Goal: Book appointment/travel/reservation

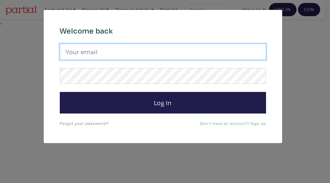
click at [162, 55] on input "email" at bounding box center [163, 52] width 206 height 16
type input "samantha.sannella@cushwake.com"
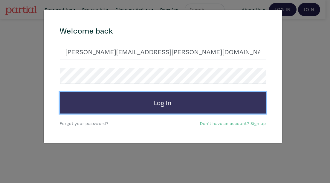
click at [217, 99] on button "Log In" at bounding box center [163, 103] width 206 height 22
click at [231, 104] on button "Log In" at bounding box center [163, 103] width 206 height 22
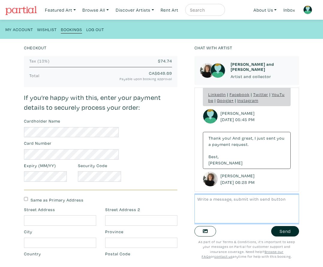
scroll to position [142, 0]
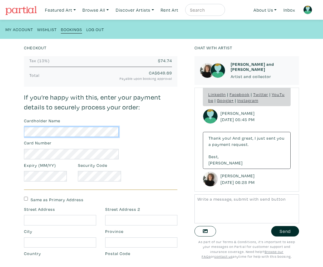
click at [21, 122] on div "Checkout Marshland Mimicry Valerie Carew $ 649.69 • Textile and Fibre Arts • Ha…" at bounding box center [104, 155] width 170 height 223
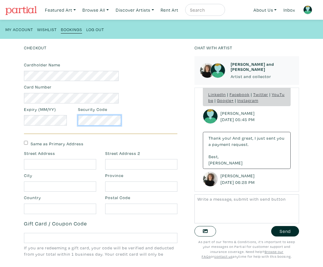
scroll to position [202, 0]
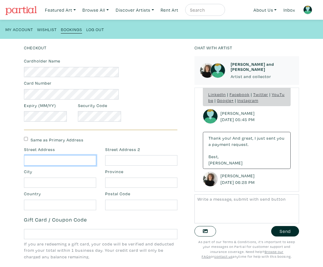
click at [82, 158] on input "text" at bounding box center [60, 160] width 72 height 10
type input "10 FERNCROFT DRIVE"
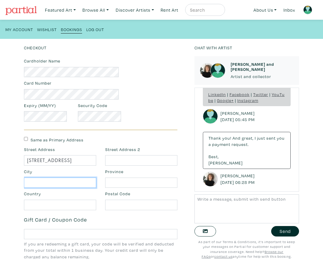
type input "TORONTO"
type input "Ontario"
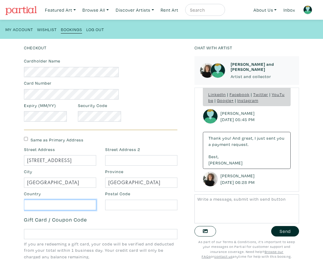
type input "Canada"
type input "M1N 2X2"
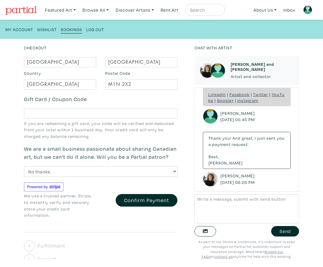
scroll to position [338, 0]
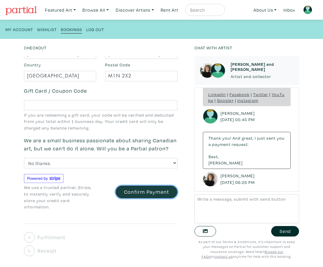
click at [127, 183] on button "Confirm Payment" at bounding box center [147, 192] width 62 height 13
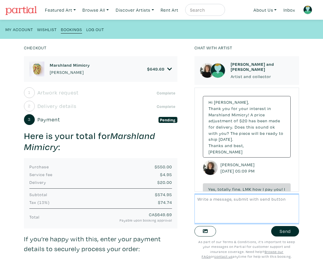
scroll to position [485, 0]
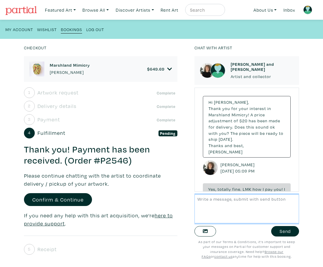
scroll to position [485, 0]
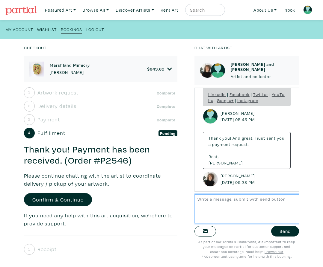
click at [225, 208] on textarea at bounding box center [246, 209] width 104 height 29
type textarea "I sent the payment. I really do love your art and I will keep in it mind for fu…"
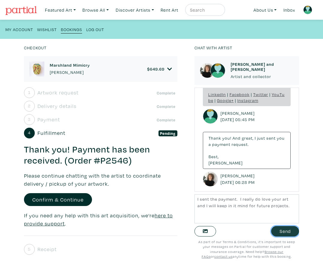
click at [288, 230] on button "Send" at bounding box center [285, 231] width 28 height 10
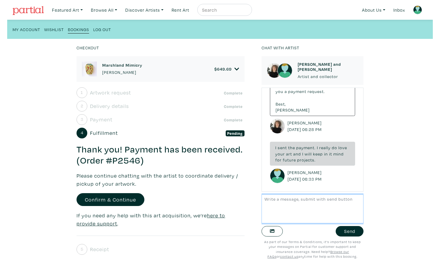
scroll to position [535, 0]
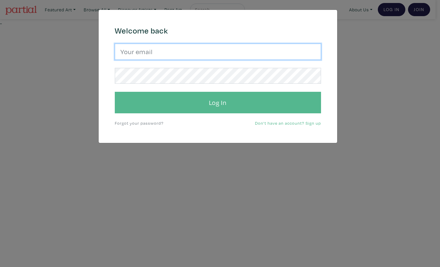
type input "[PERSON_NAME][EMAIL_ADDRESS][PERSON_NAME][DOMAIN_NAME]"
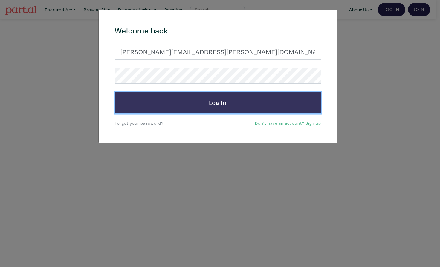
click at [154, 103] on button "Log In" at bounding box center [218, 103] width 206 height 22
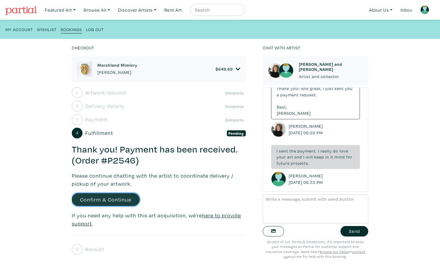
click at [97, 199] on link "Confirm & Continue" at bounding box center [106, 199] width 68 height 13
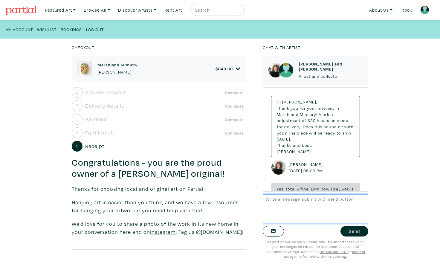
scroll to position [535, 0]
